Goal: Task Accomplishment & Management: Manage account settings

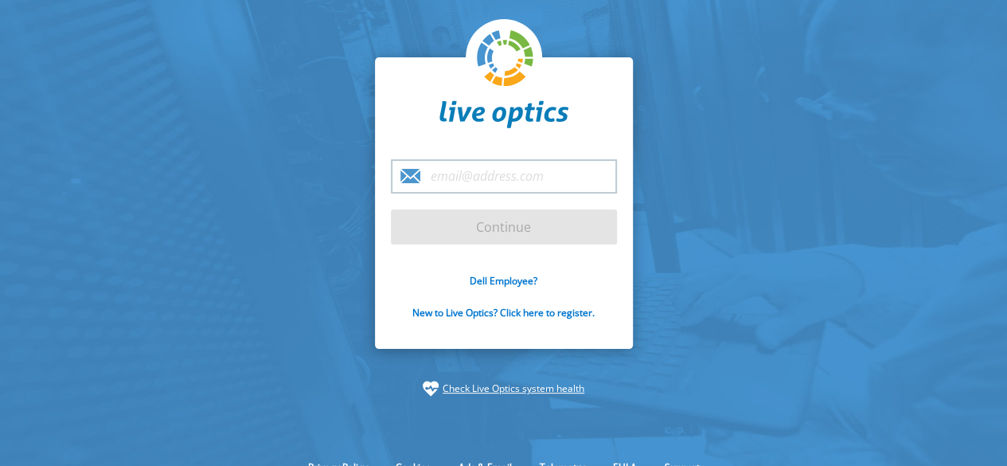
type input "[PERSON_NAME][EMAIL_ADDRESS][PERSON_NAME][DOMAIN_NAME]"
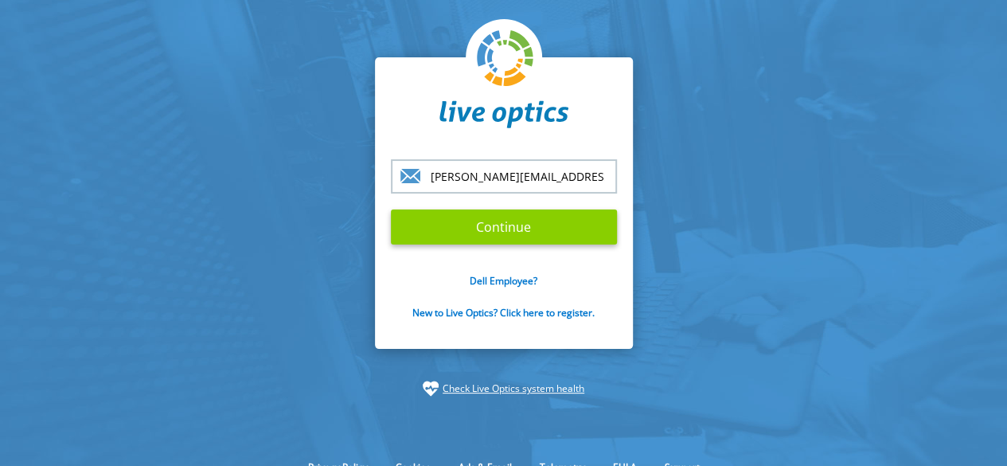
click at [512, 226] on input "Continue" at bounding box center [504, 226] width 226 height 35
click at [516, 225] on input "Continue" at bounding box center [504, 226] width 226 height 35
click at [520, 238] on input "Continue" at bounding box center [504, 226] width 226 height 35
